Goal: Communication & Community: Answer question/provide support

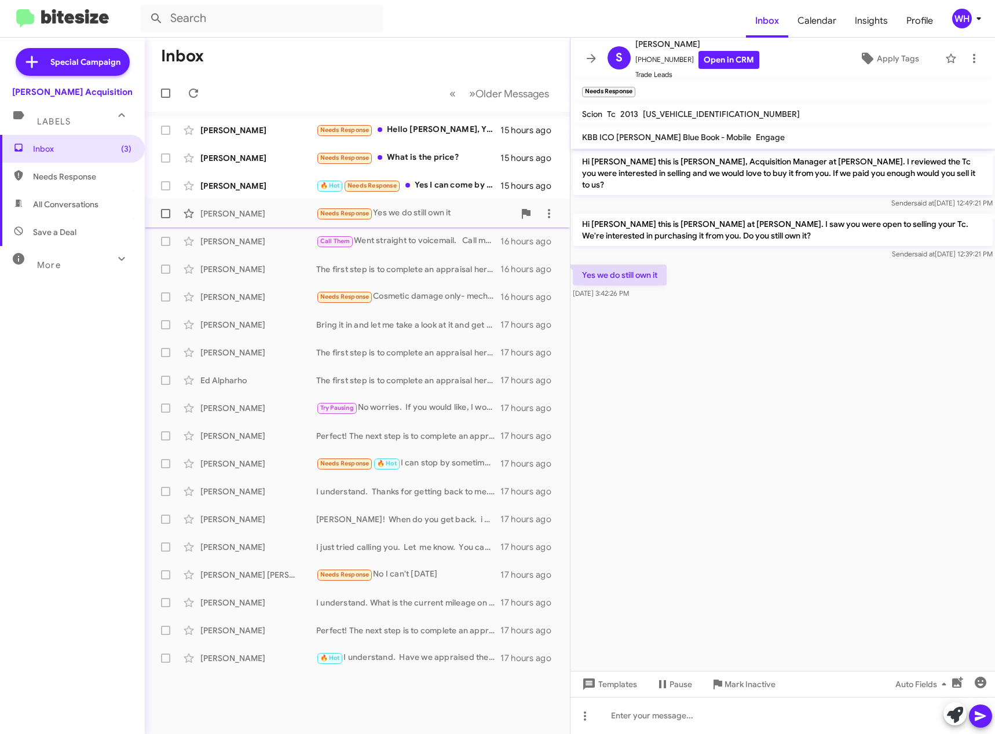
drag, startPoint x: 240, startPoint y: 184, endPoint x: 349, endPoint y: 218, distance: 114.9
click at [240, 184] on div "[PERSON_NAME]" at bounding box center [258, 186] width 116 height 12
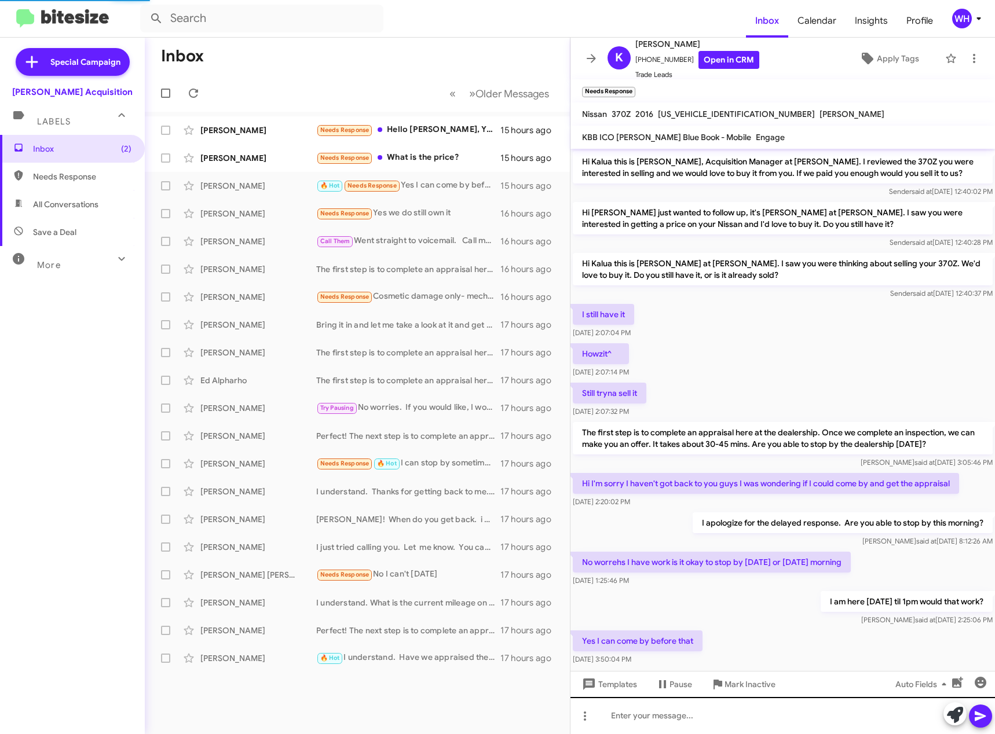
scroll to position [31, 0]
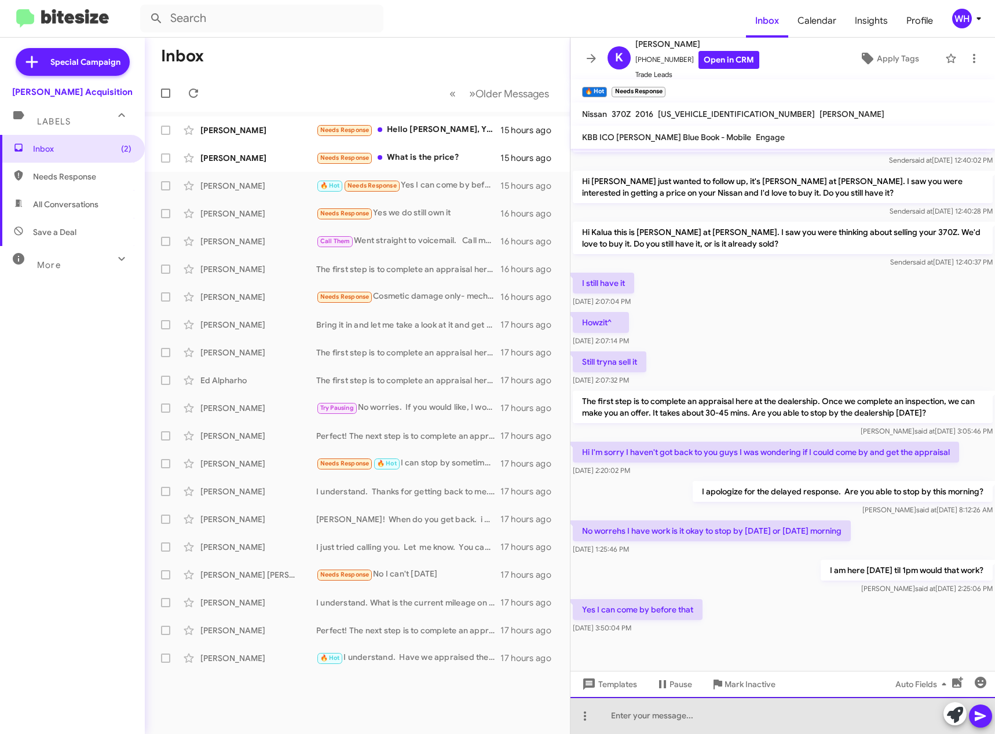
click at [665, 712] on div at bounding box center [783, 715] width 425 height 37
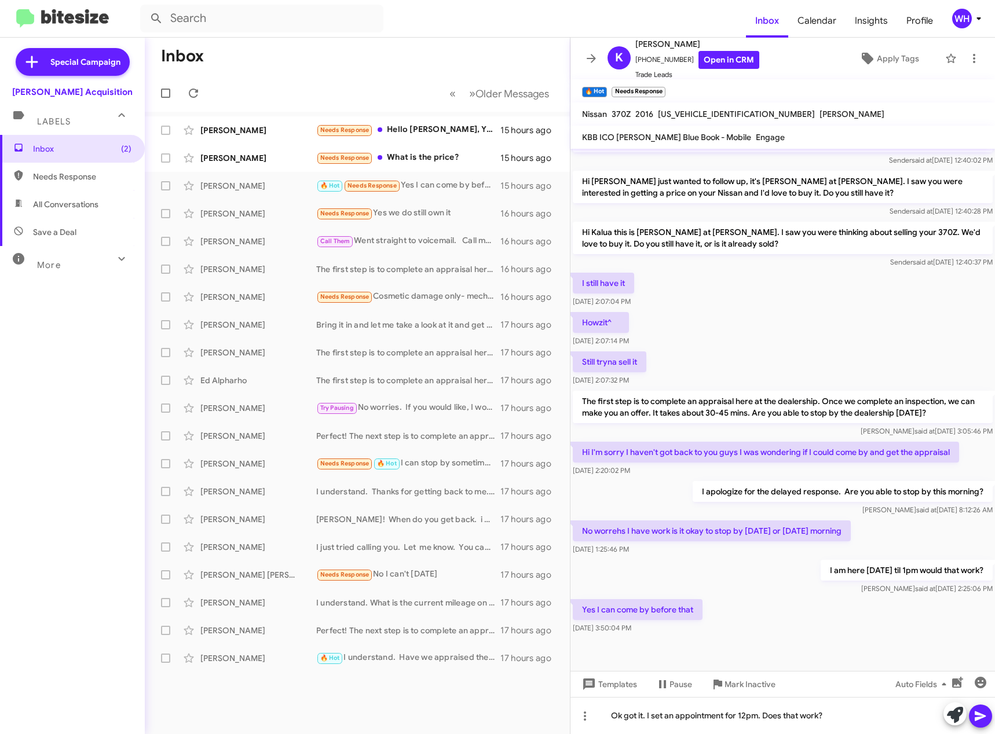
click at [983, 715] on icon at bounding box center [981, 717] width 14 height 14
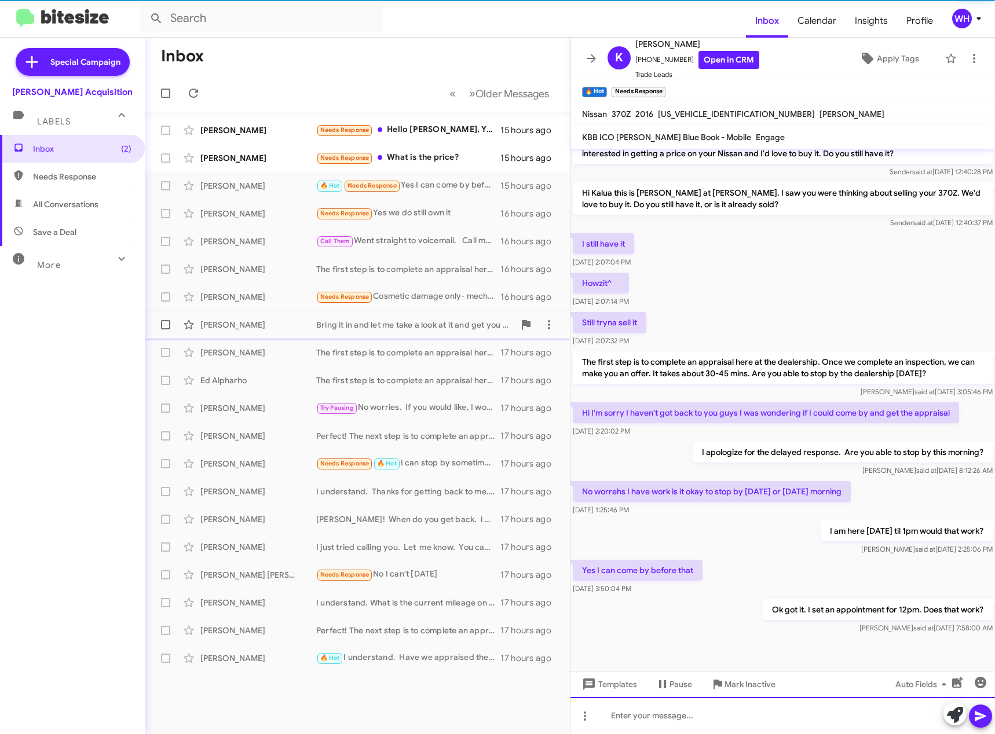
scroll to position [74, 0]
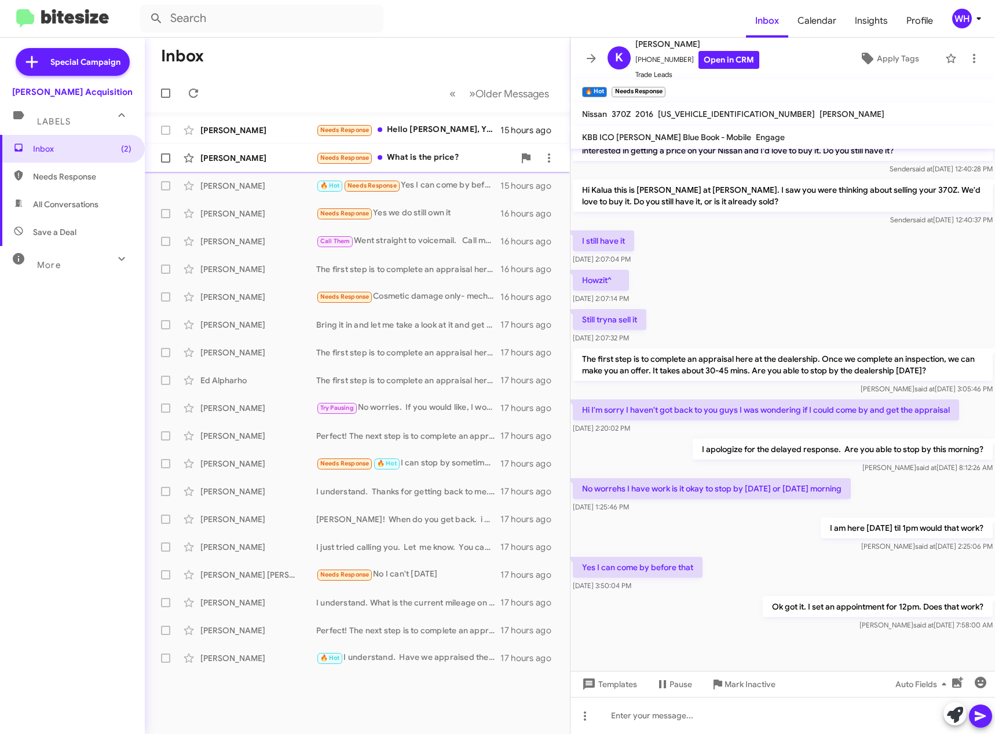
click at [224, 159] on div "[PERSON_NAME]" at bounding box center [258, 158] width 116 height 12
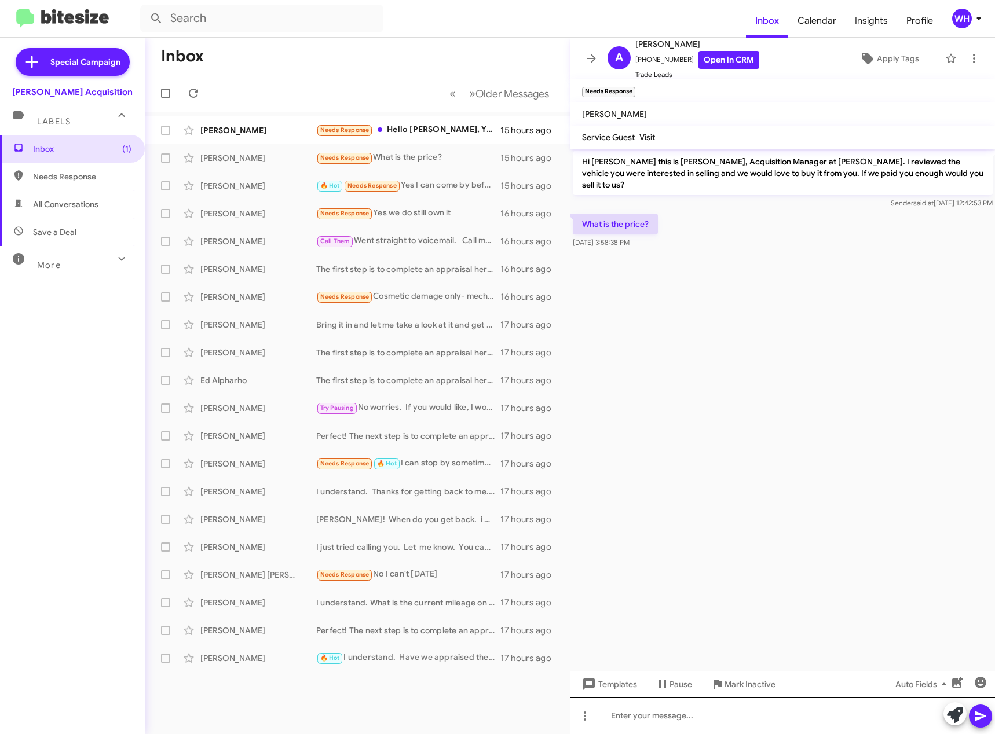
click at [624, 702] on div "Hi [PERSON_NAME] this is [PERSON_NAME], Acquisition Manager at [PERSON_NAME]. I…" at bounding box center [783, 442] width 425 height 586
click at [626, 690] on span "Templates" at bounding box center [608, 684] width 57 height 21
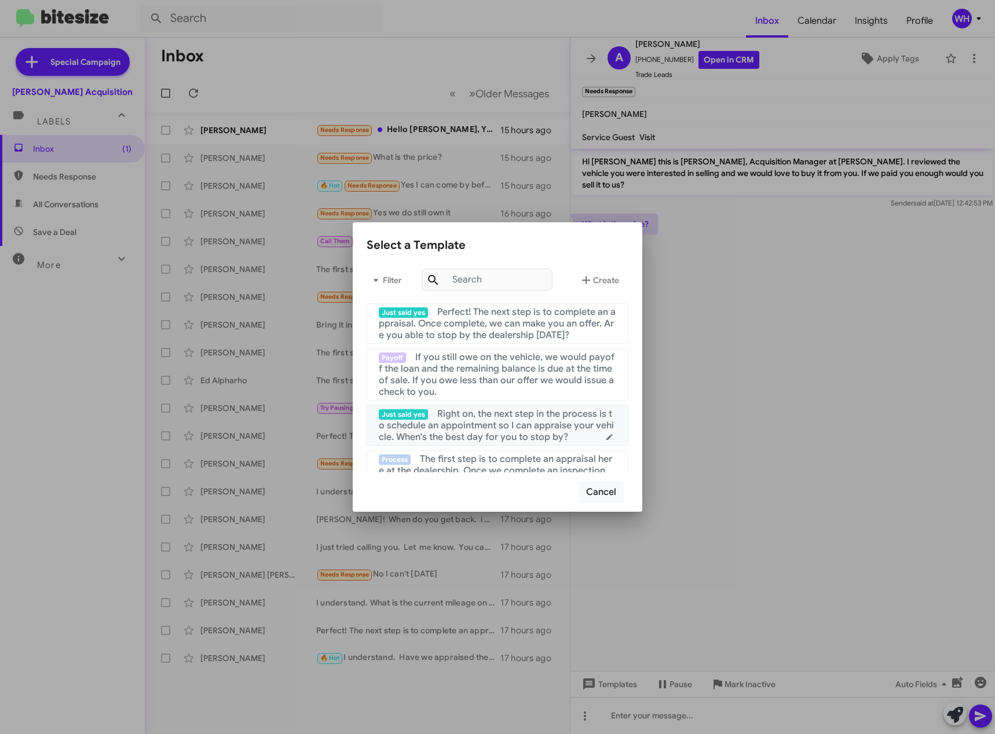
scroll to position [58, 0]
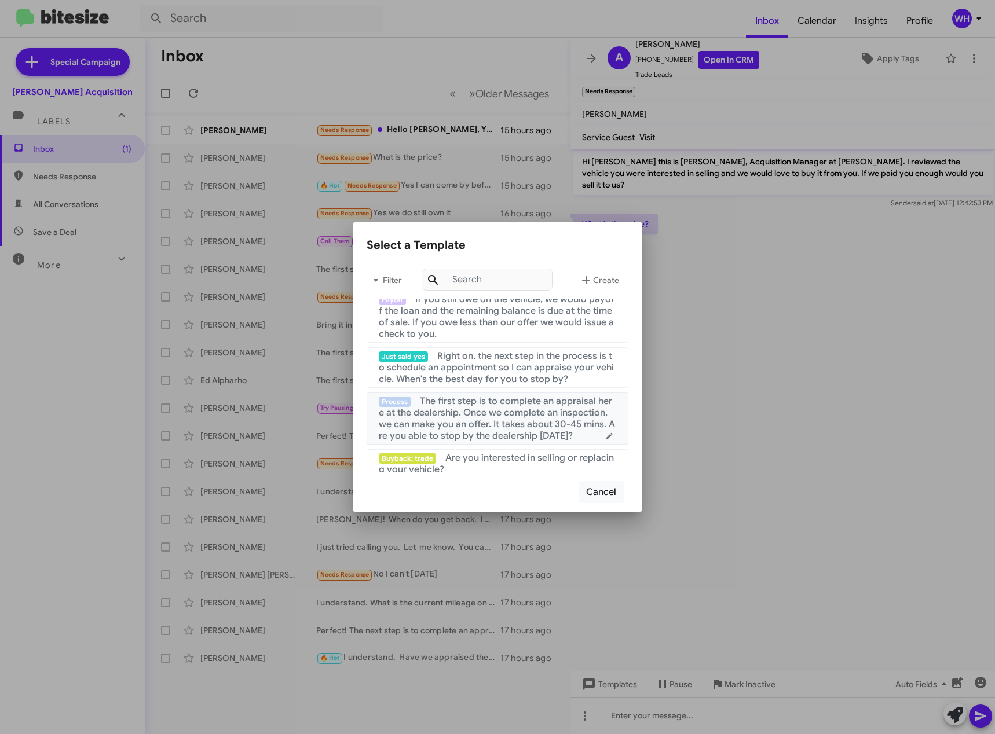
click at [509, 415] on span "The first step is to complete an appraisal here at the dealership. Once we comp…" at bounding box center [497, 419] width 236 height 46
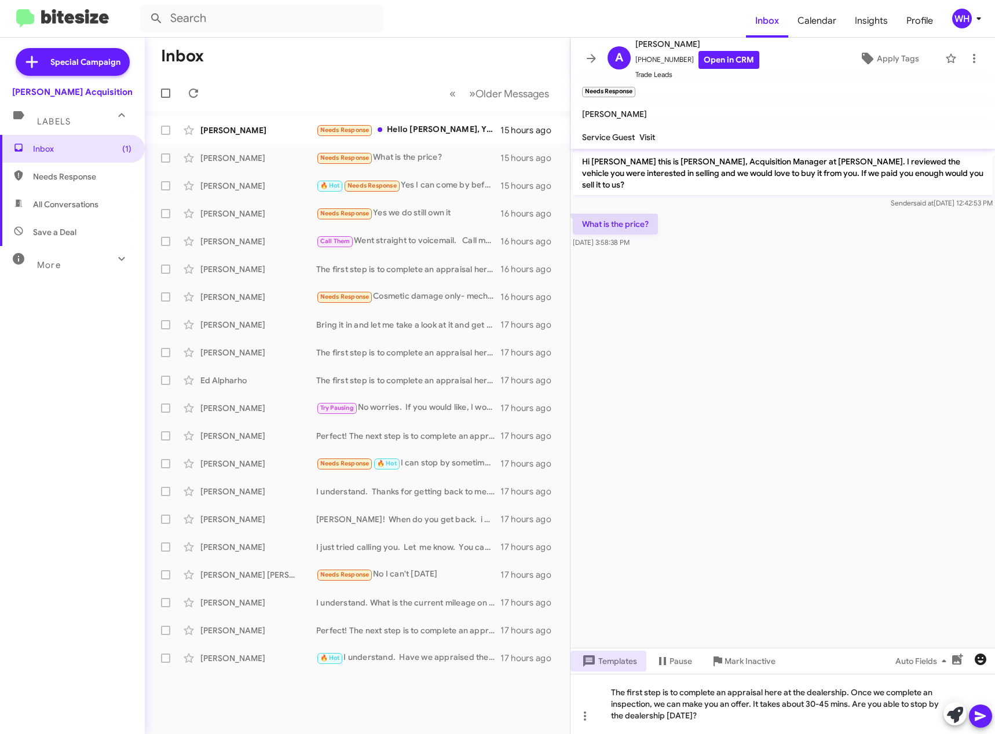
drag, startPoint x: 988, startPoint y: 712, endPoint x: 979, endPoint y: 688, distance: 26.2
click at [988, 712] on button at bounding box center [980, 716] width 23 height 23
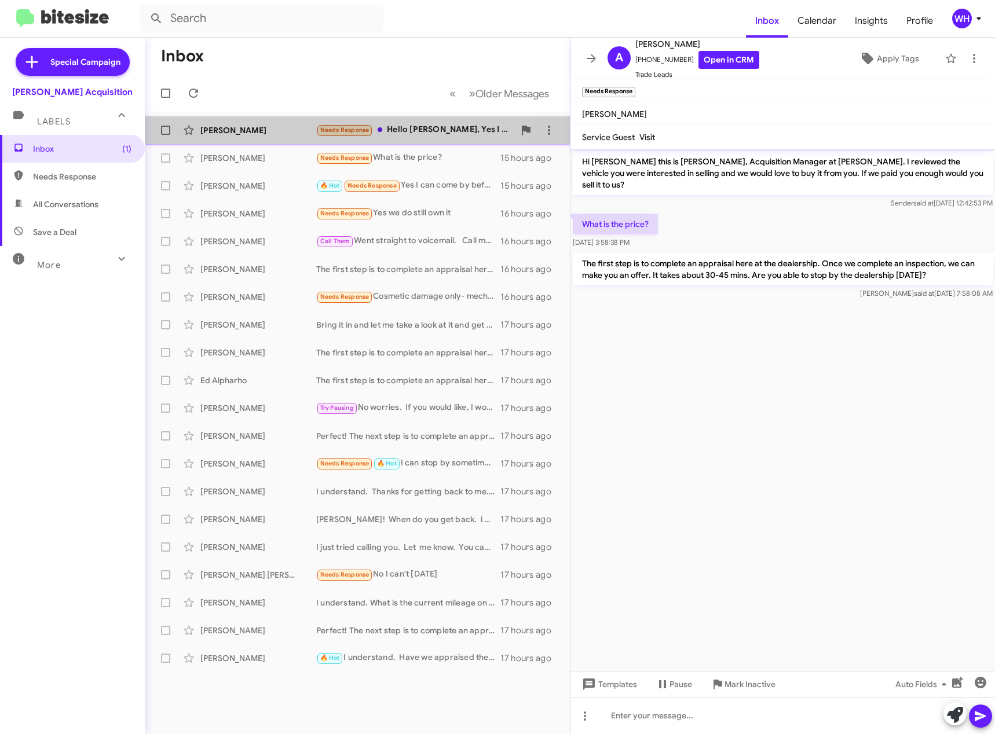
drag, startPoint x: 258, startPoint y: 128, endPoint x: 270, endPoint y: 126, distance: 12.4
click at [257, 129] on div "[PERSON_NAME]" at bounding box center [258, 131] width 116 height 12
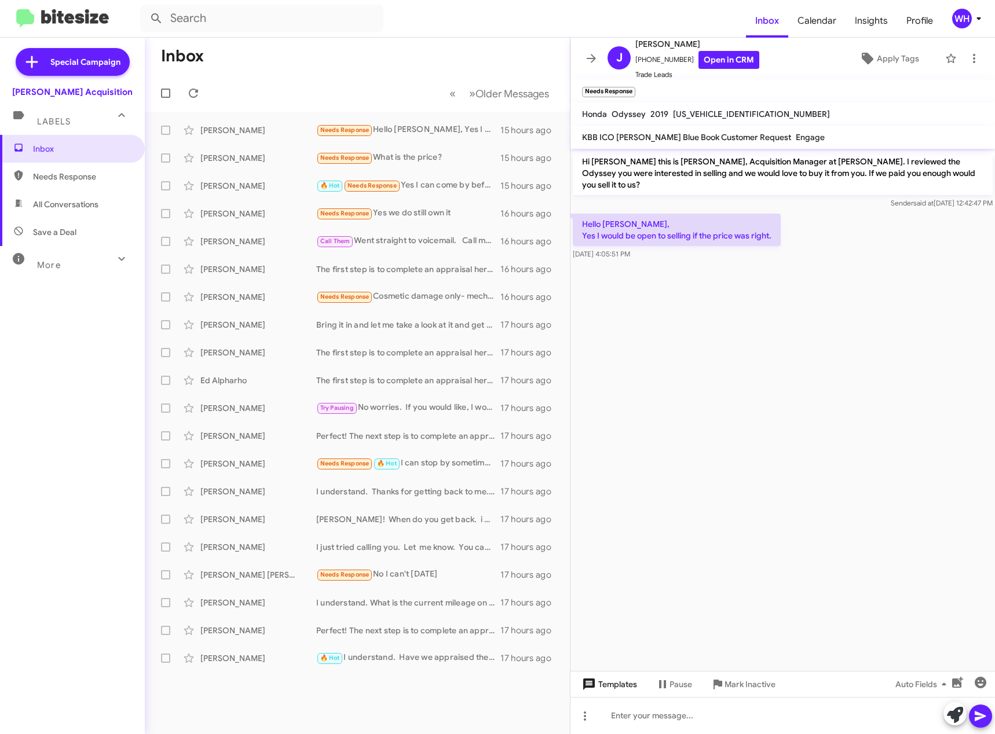
click at [624, 678] on span "Templates" at bounding box center [608, 684] width 57 height 21
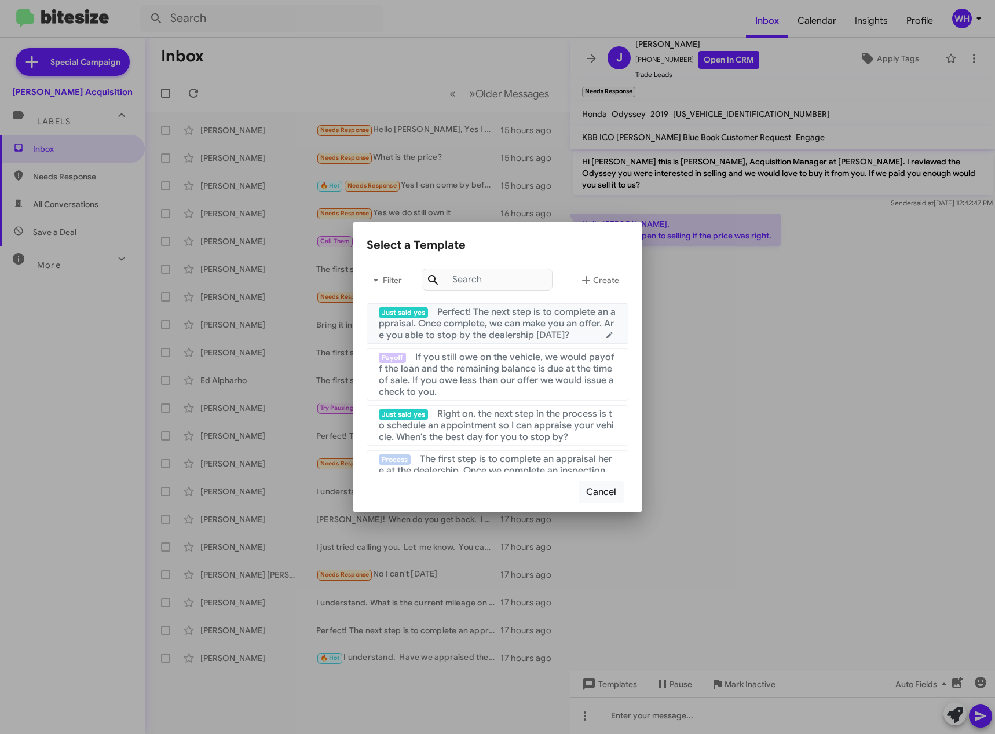
click at [512, 330] on span "Perfect! The next step is to complete an appraisal. Once complete, we can make …" at bounding box center [497, 323] width 237 height 35
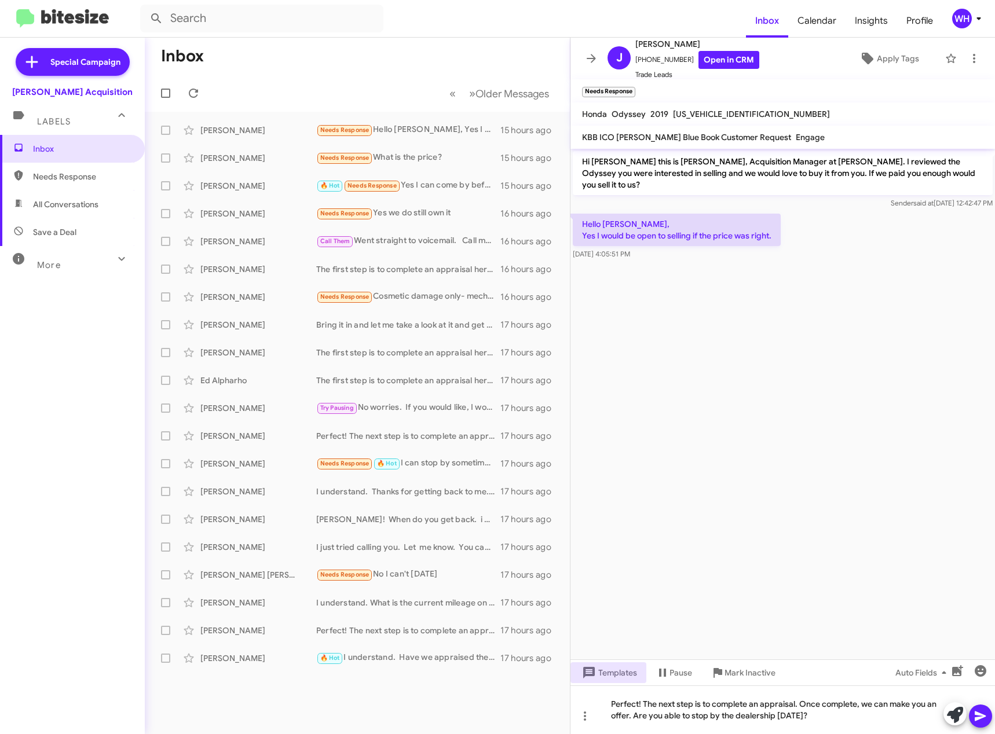
drag, startPoint x: 982, startPoint y: 716, endPoint x: 978, endPoint y: 704, distance: 12.8
click at [983, 714] on icon at bounding box center [981, 717] width 14 height 14
